Goal: Find specific page/section: Find specific page/section

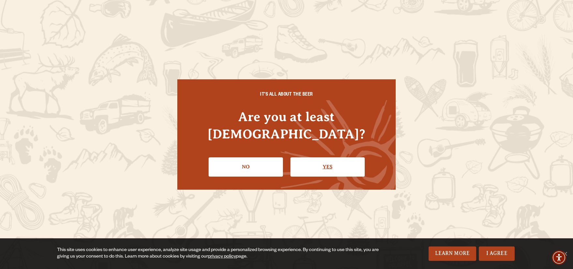
click at [320, 157] on link "Yes" at bounding box center [328, 166] width 74 height 19
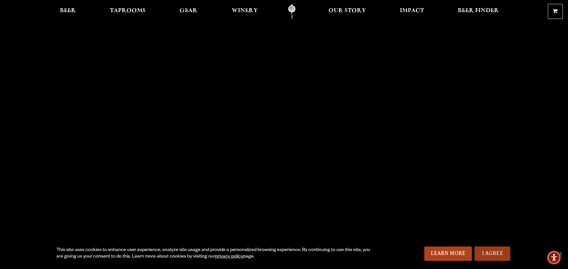
click at [503, 254] on link "I Agree" at bounding box center [493, 253] width 36 height 14
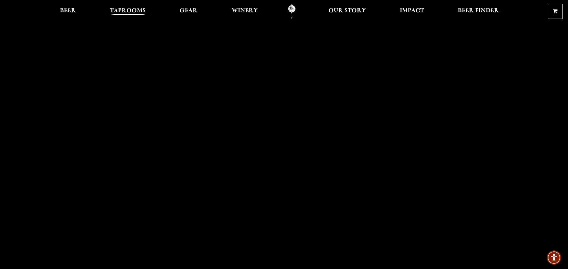
click at [116, 11] on span "Taprooms" at bounding box center [128, 10] width 36 height 5
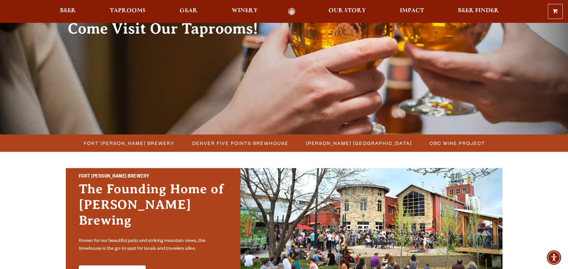
scroll to position [98, 0]
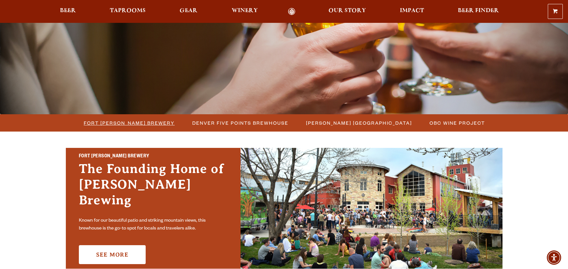
click at [133, 124] on span "Fort [PERSON_NAME] Brewery" at bounding box center [129, 122] width 91 height 9
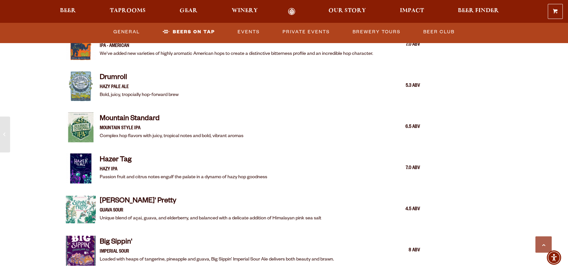
scroll to position [946, 0]
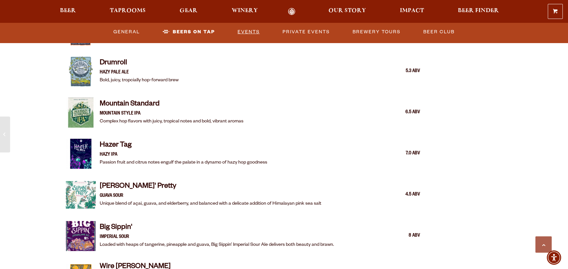
click at [254, 31] on link "Events" at bounding box center [248, 31] width 27 height 15
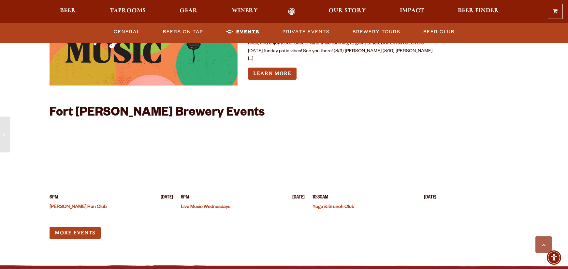
scroll to position [2496, 0]
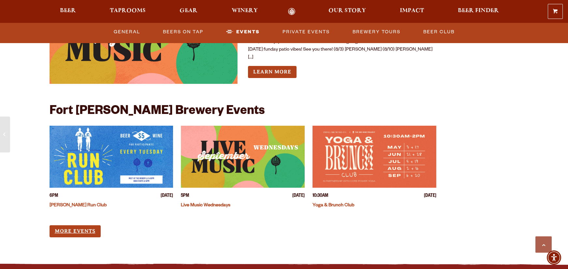
click at [83, 225] on link "More Events" at bounding box center [75, 231] width 51 height 12
